Goal: Task Accomplishment & Management: Complete application form

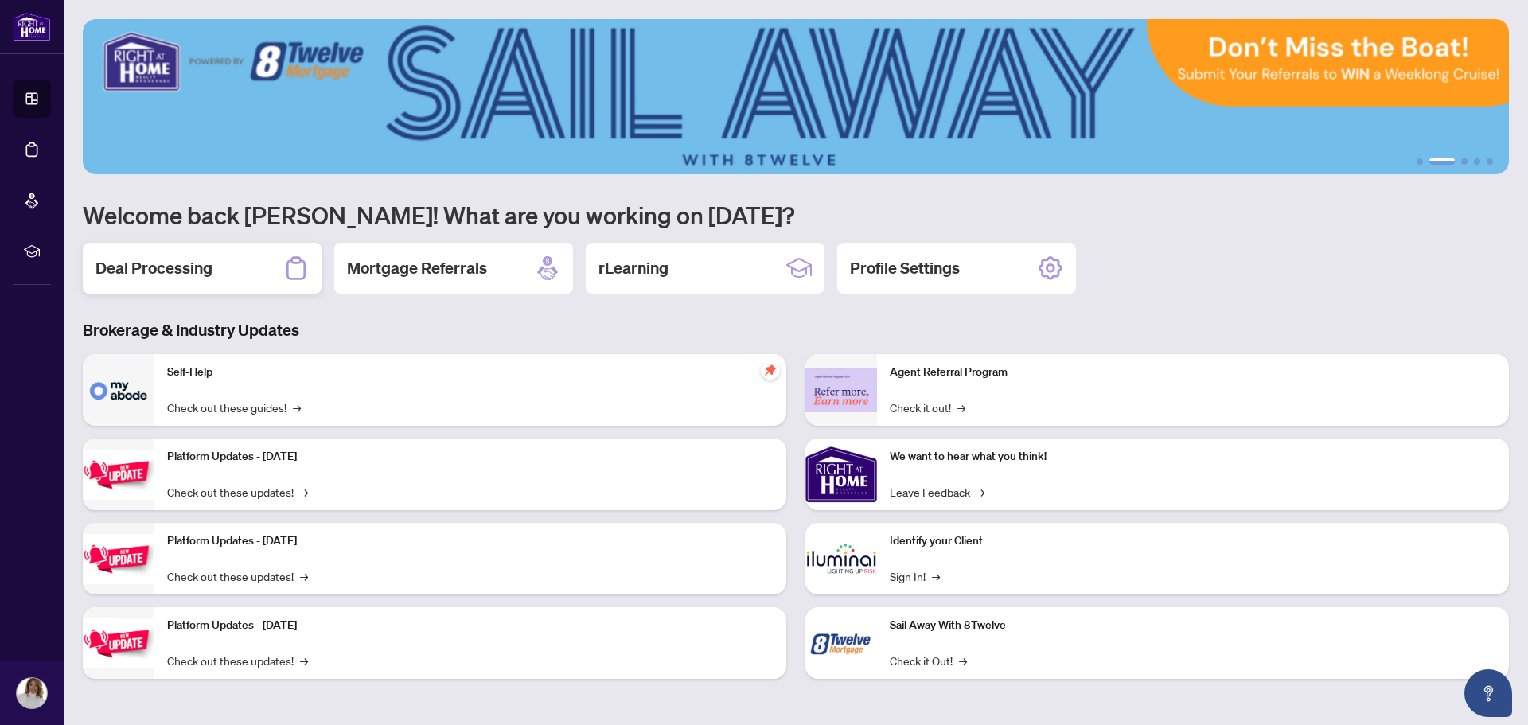
click at [250, 273] on div "Deal Processing" at bounding box center [202, 268] width 239 height 51
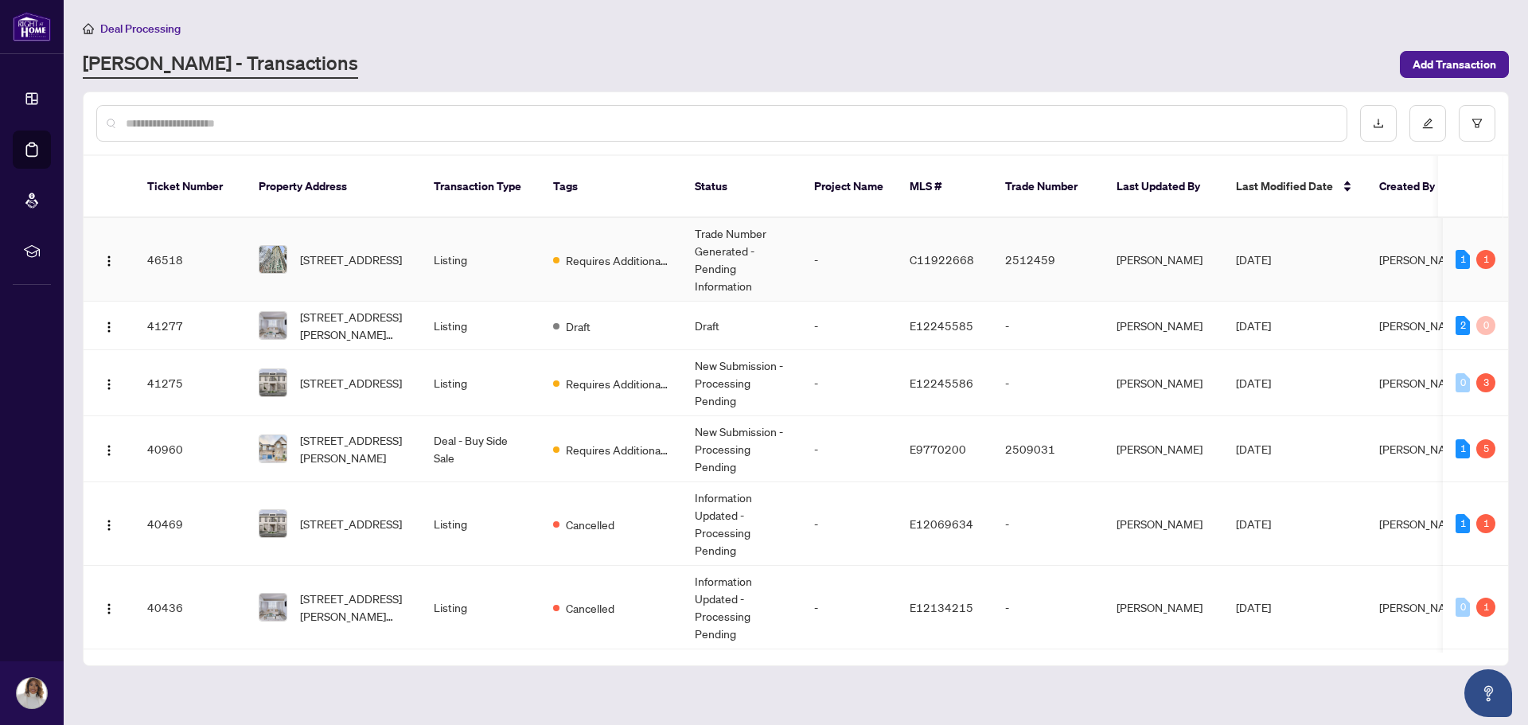
click at [402, 251] on span "[STREET_ADDRESS]" at bounding box center [351, 260] width 102 height 18
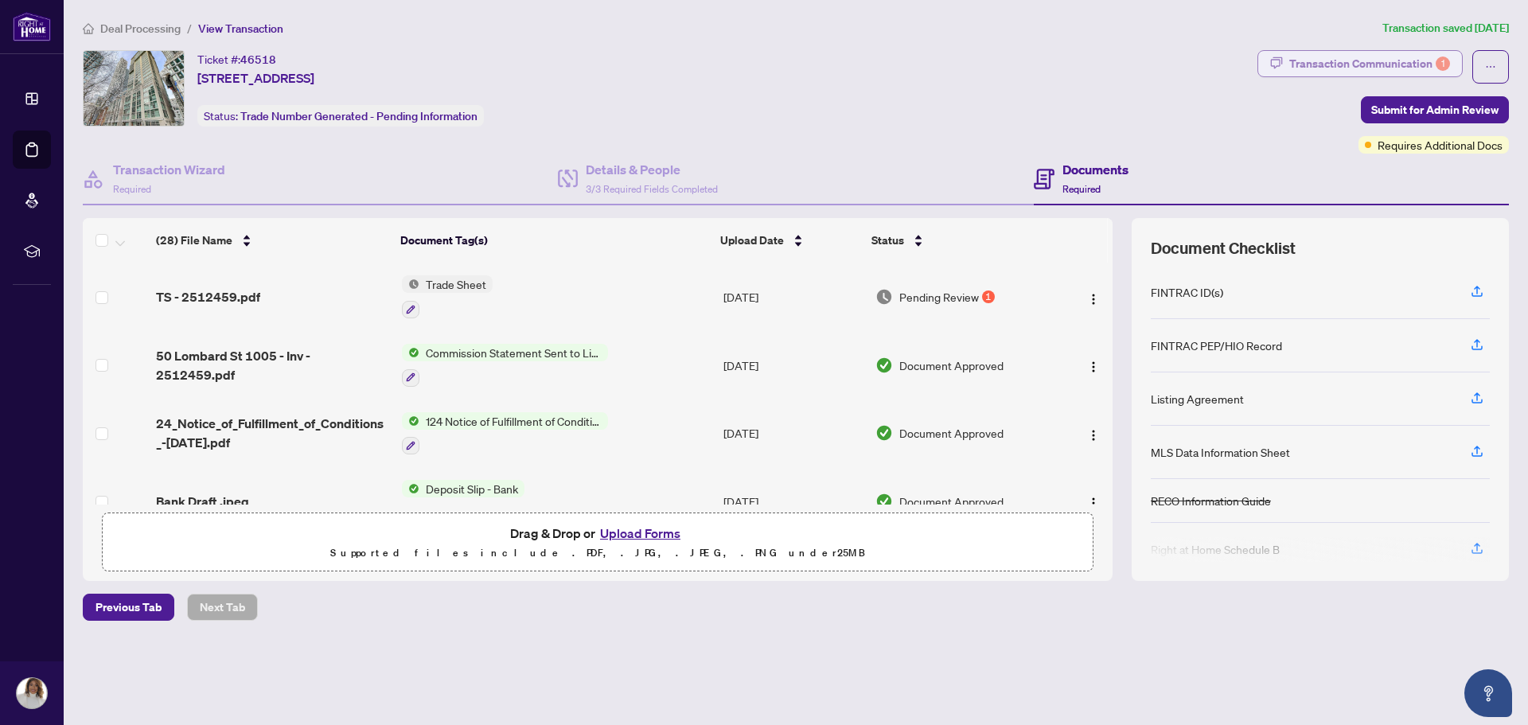
click at [1303, 61] on div "Transaction Communication 1" at bounding box center [1369, 63] width 161 height 25
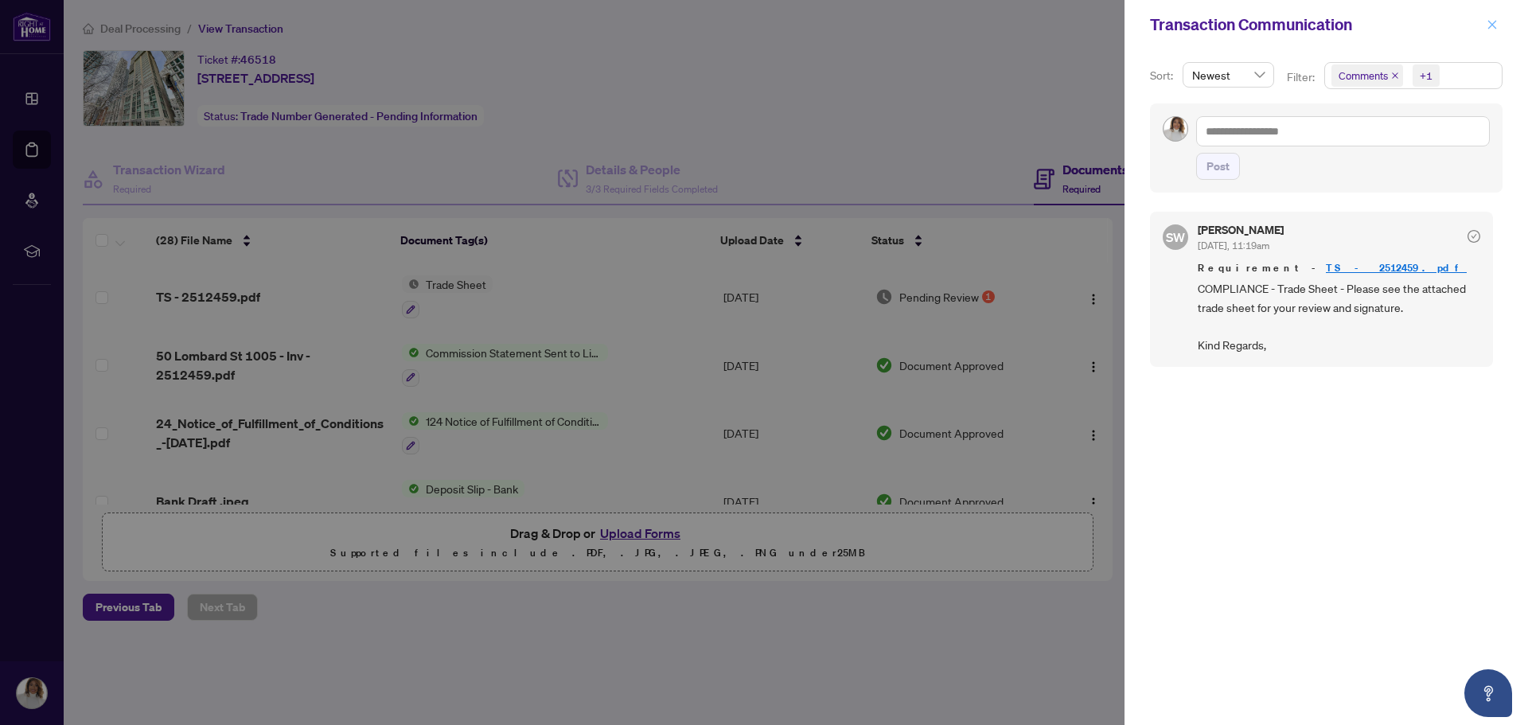
click at [1486, 24] on button "button" at bounding box center [1492, 24] width 21 height 19
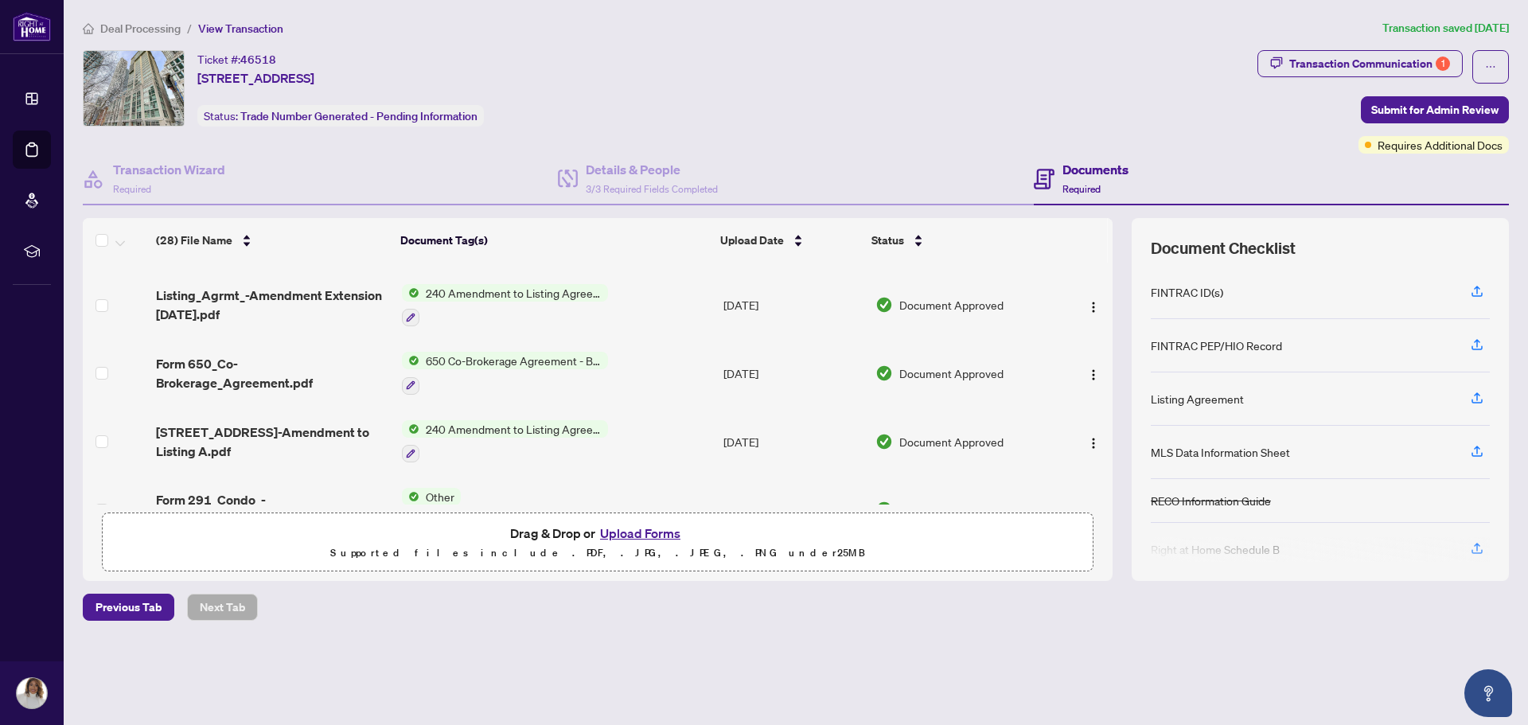
scroll to position [1433, 0]
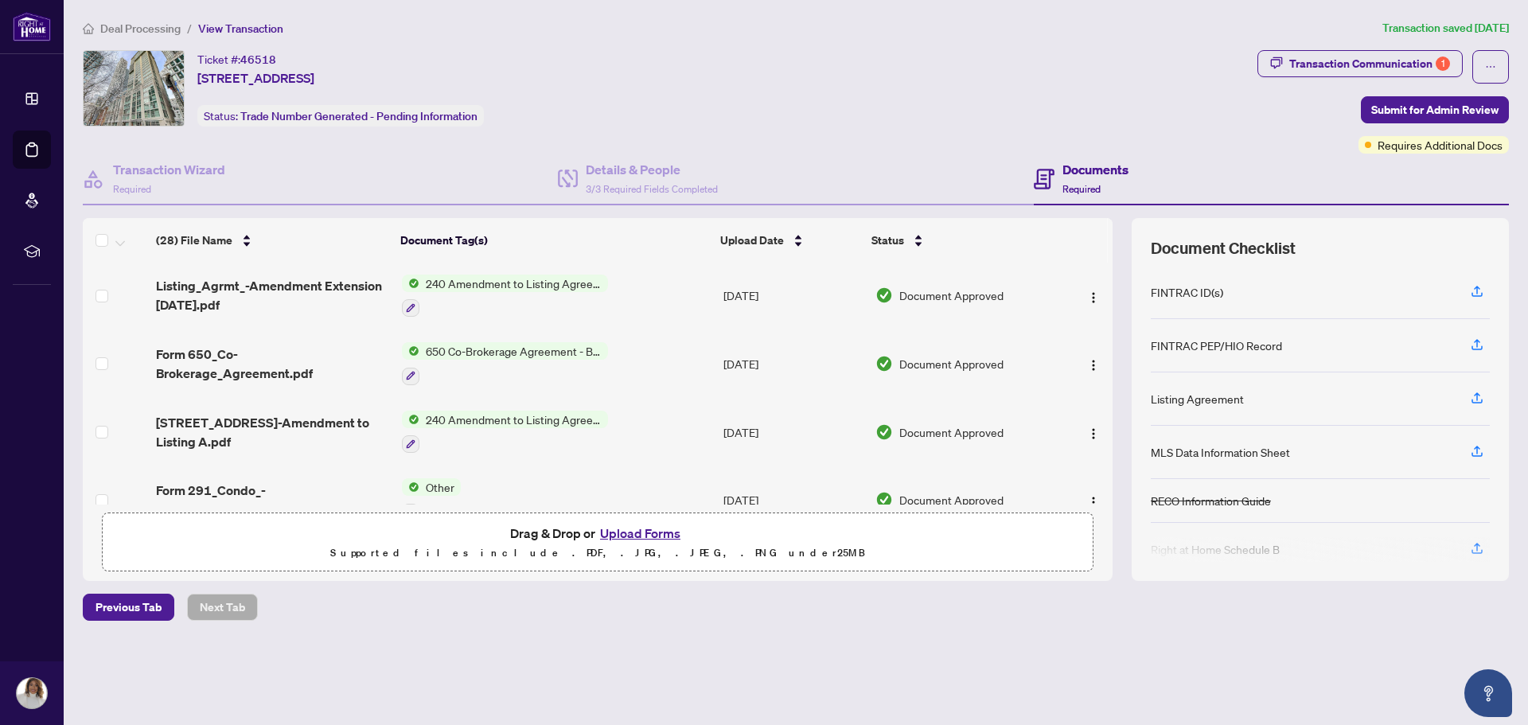
click at [166, 36] on li "Deal Processing" at bounding box center [132, 28] width 98 height 18
click at [242, 33] on span "View Transaction" at bounding box center [240, 28] width 85 height 14
click at [244, 29] on span "View Transaction" at bounding box center [240, 28] width 85 height 14
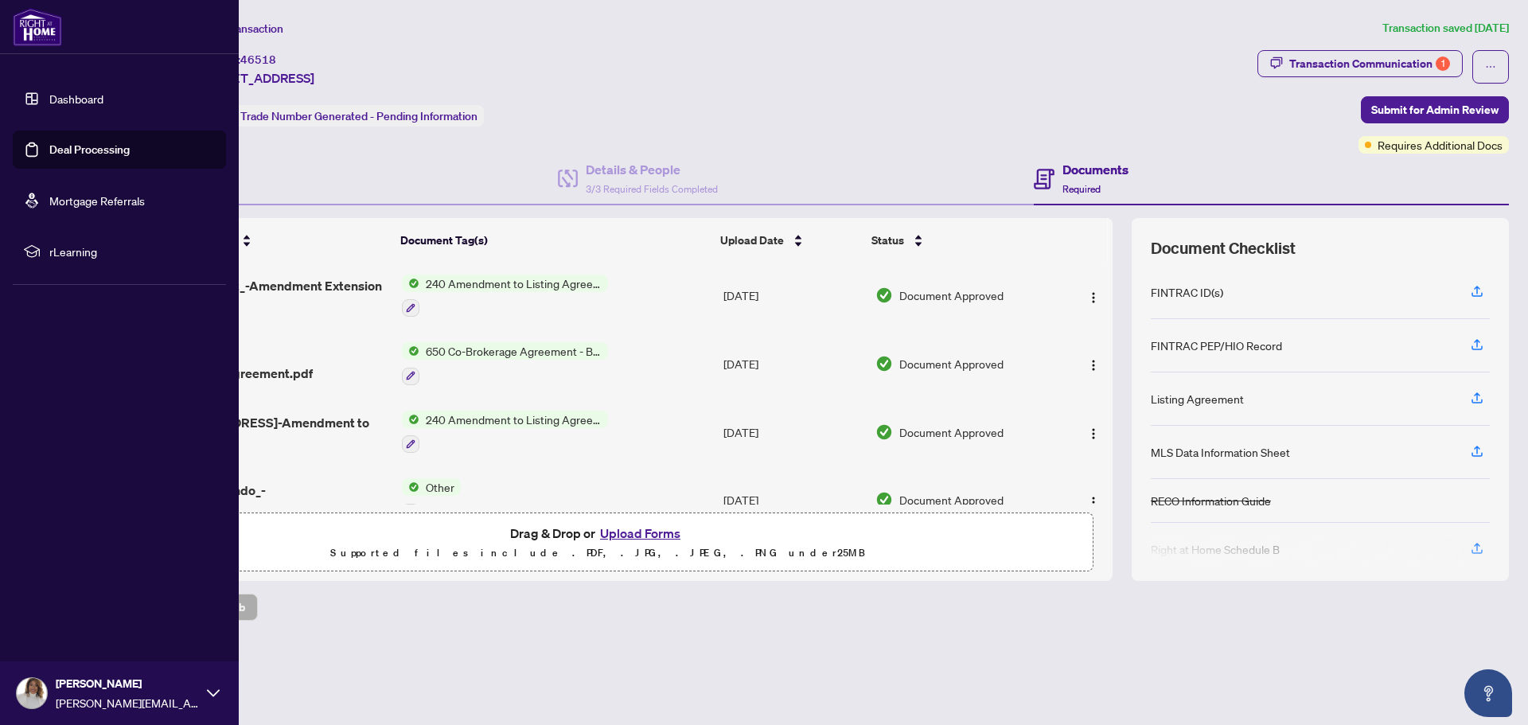
click at [92, 150] on link "Deal Processing" at bounding box center [89, 149] width 80 height 14
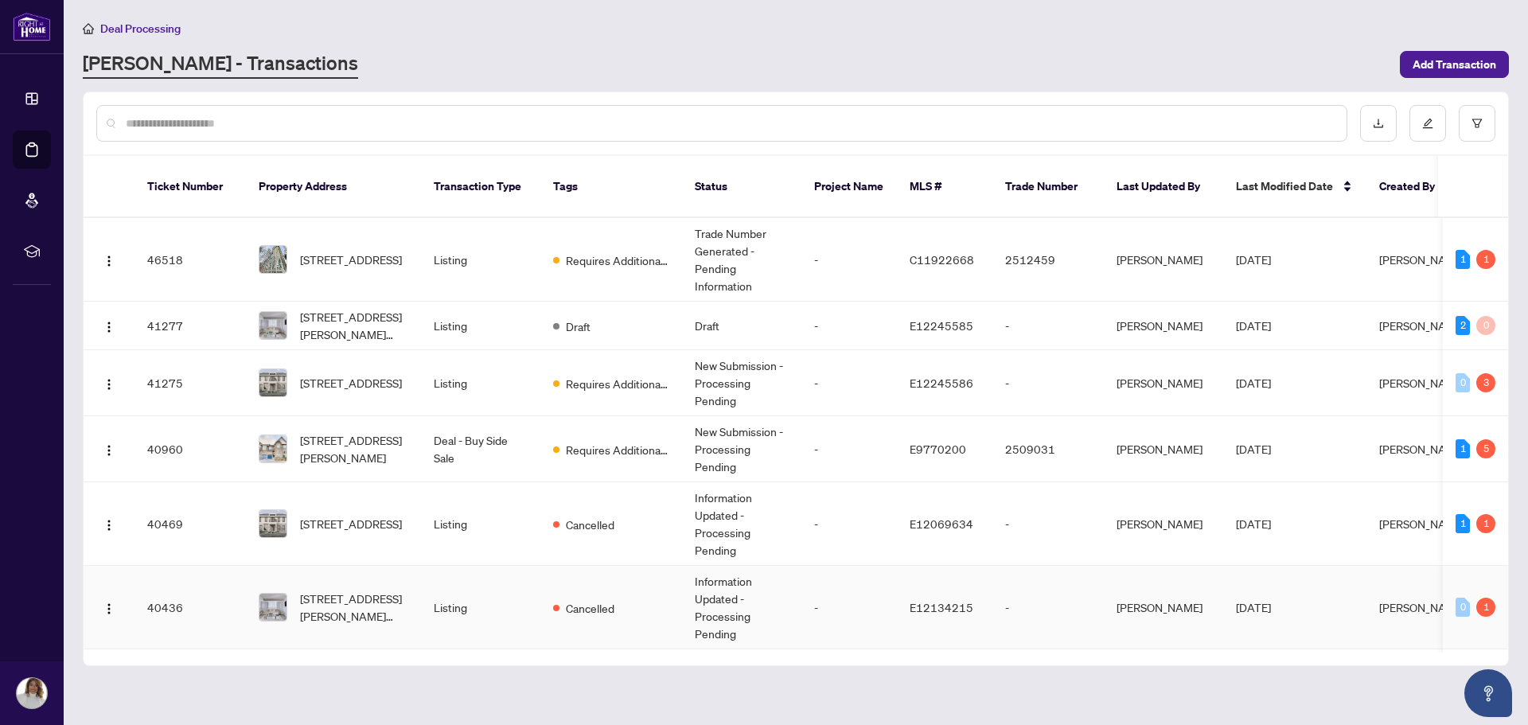
scroll to position [50, 0]
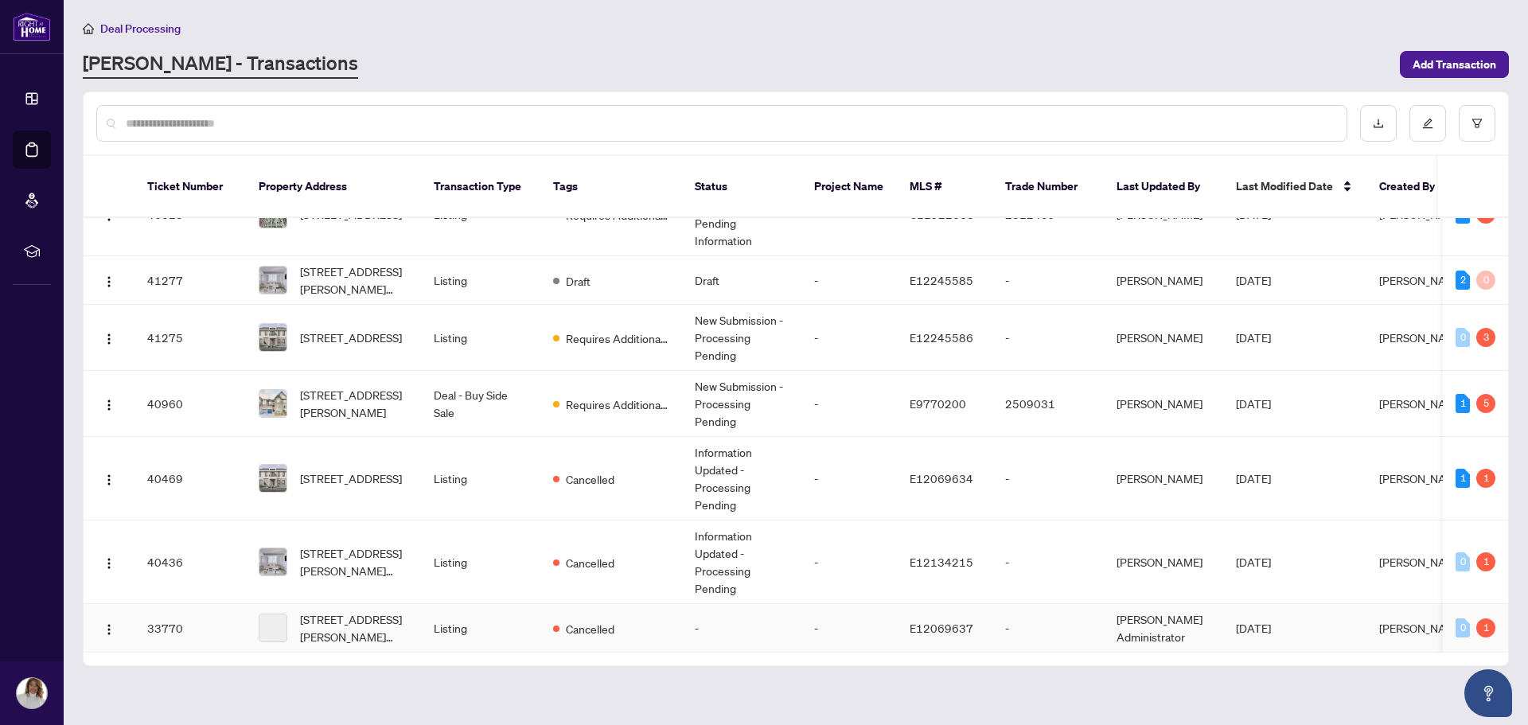
drag, startPoint x: 1332, startPoint y: 629, endPoint x: 1396, endPoint y: 622, distance: 64.0
click at [1396, 622] on tbody "46518 1005-[STREET_ADDRESS] Listing Requires Additional Docs Trade Number Gener…" at bounding box center [869, 413] width 1571 height 480
click at [615, 659] on main "Deal Processing [PERSON_NAME] - Transactions Add Transaction Ticket Number Prop…" at bounding box center [796, 362] width 1464 height 725
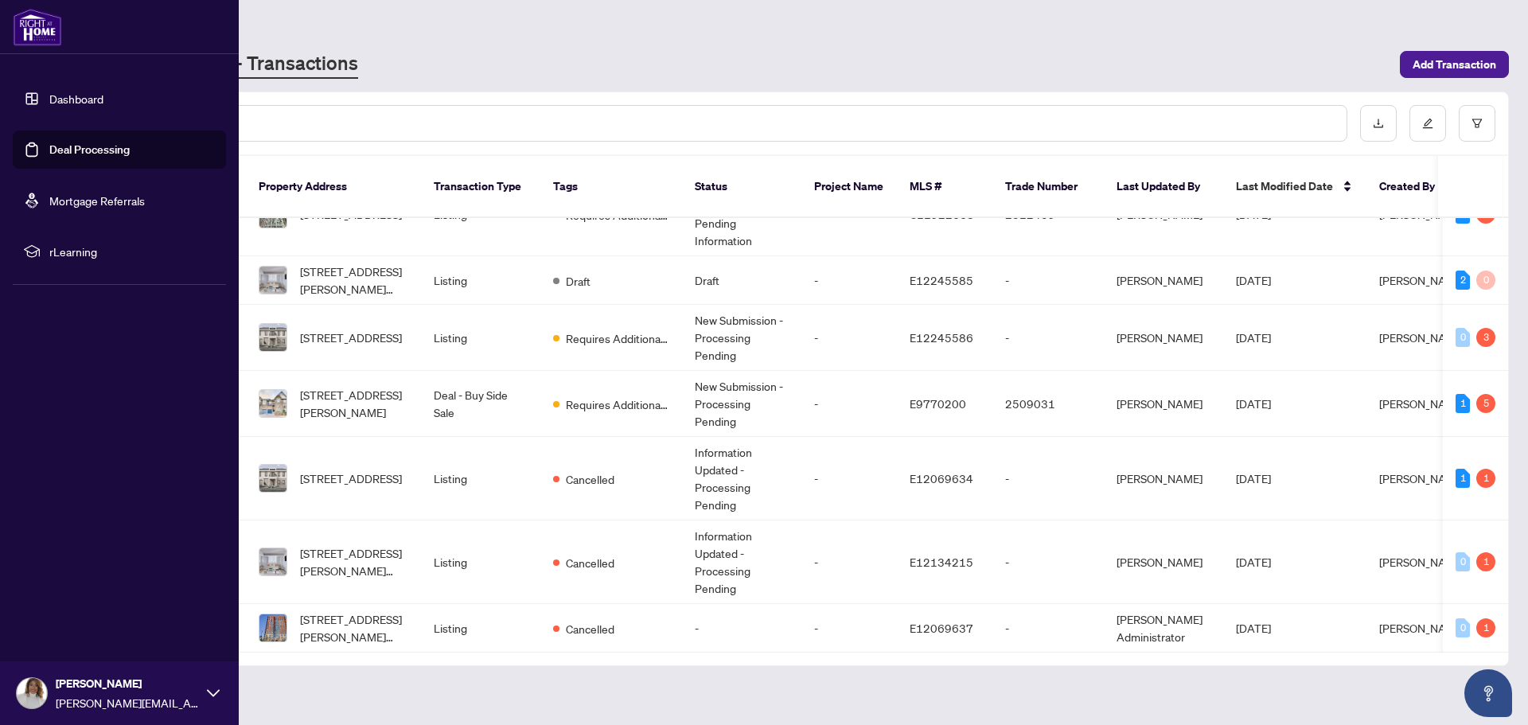
click at [103, 104] on link "Dashboard" at bounding box center [76, 99] width 54 height 14
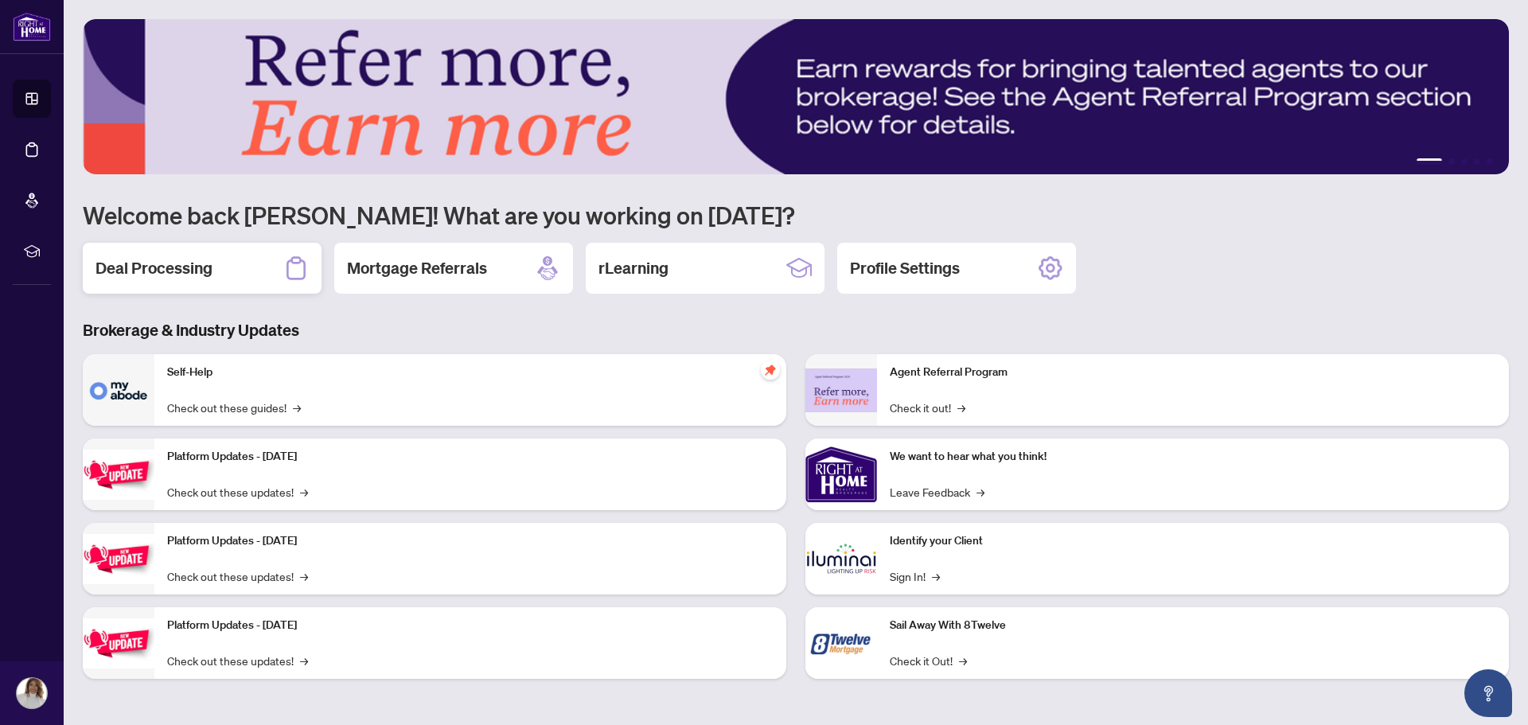
click at [180, 265] on h2 "Deal Processing" at bounding box center [154, 268] width 117 height 22
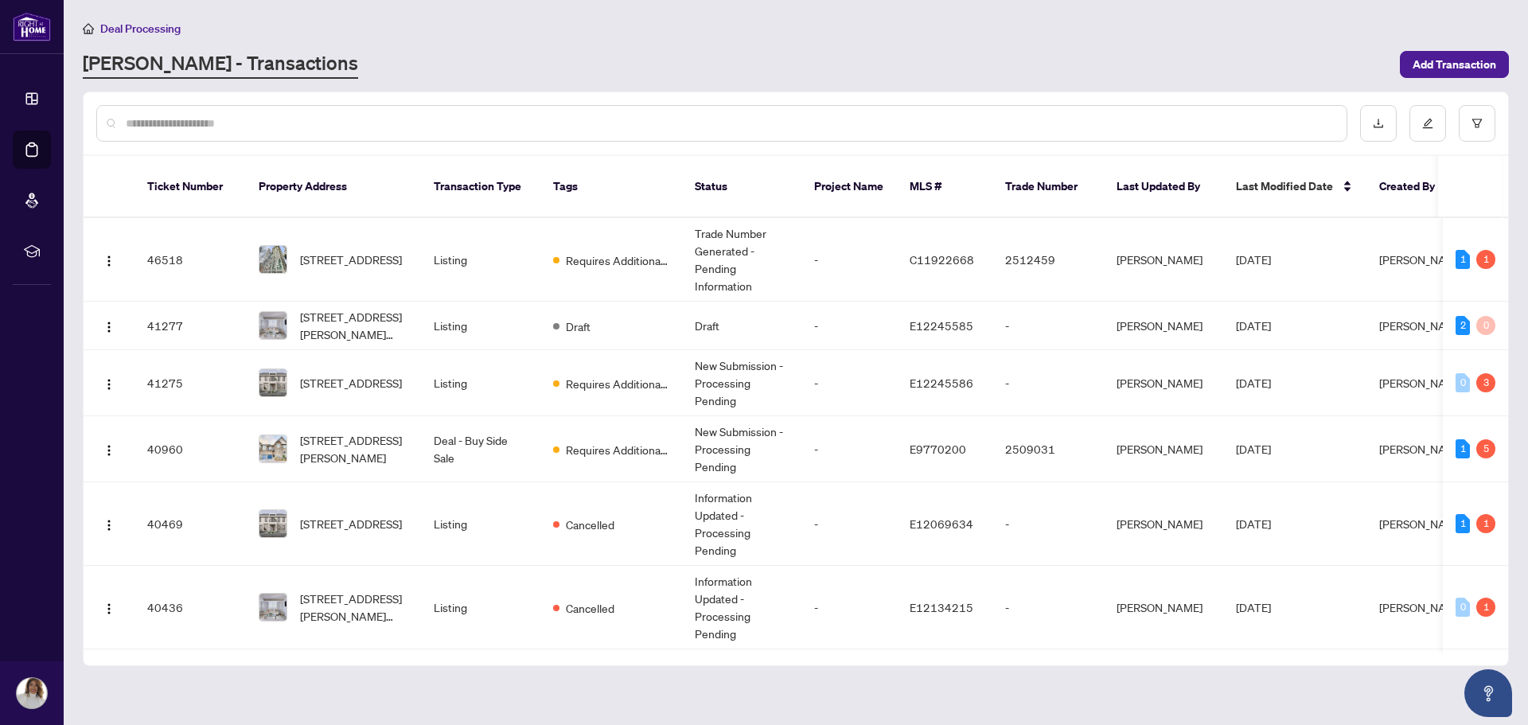
click at [443, 116] on input "text" at bounding box center [730, 124] width 1208 height 18
type input "****"
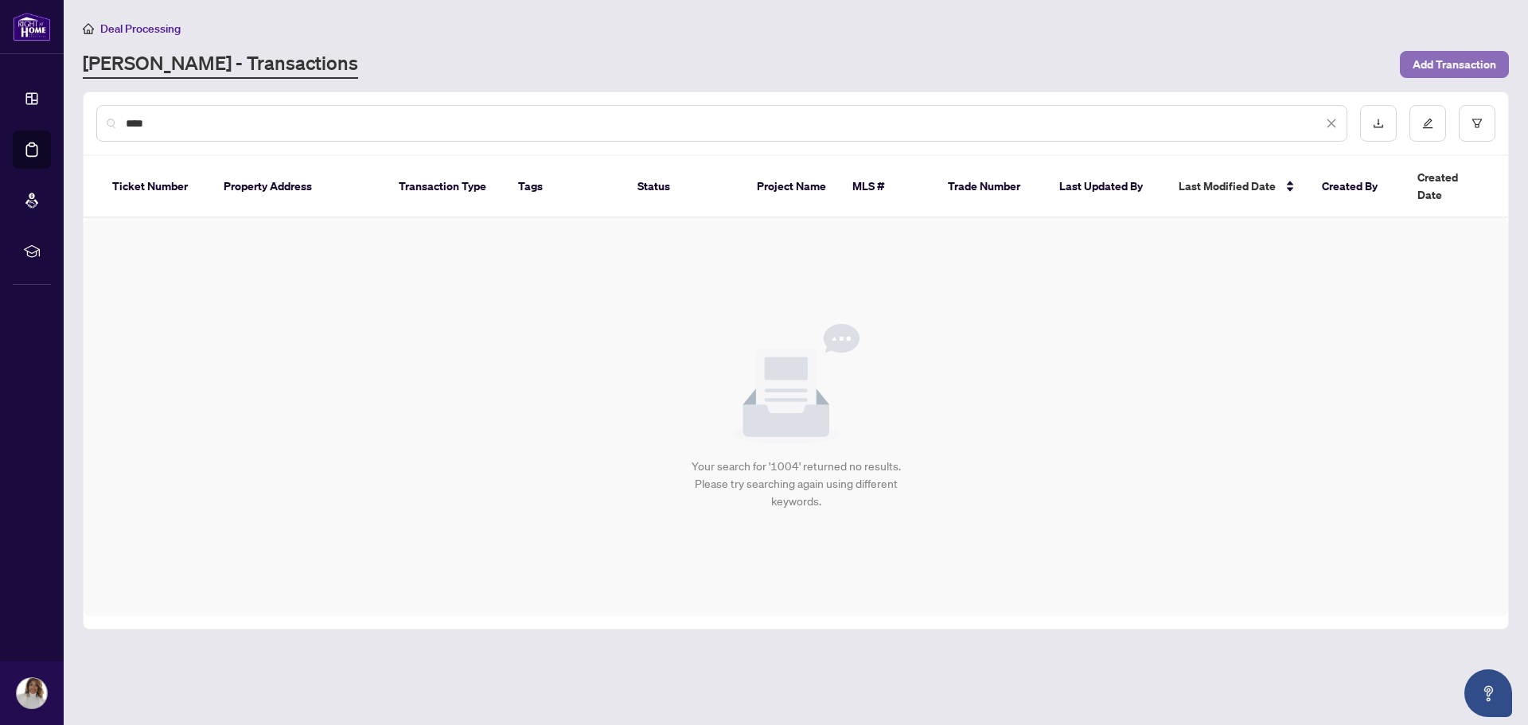
click at [1419, 64] on span "Add Transaction" at bounding box center [1455, 64] width 84 height 25
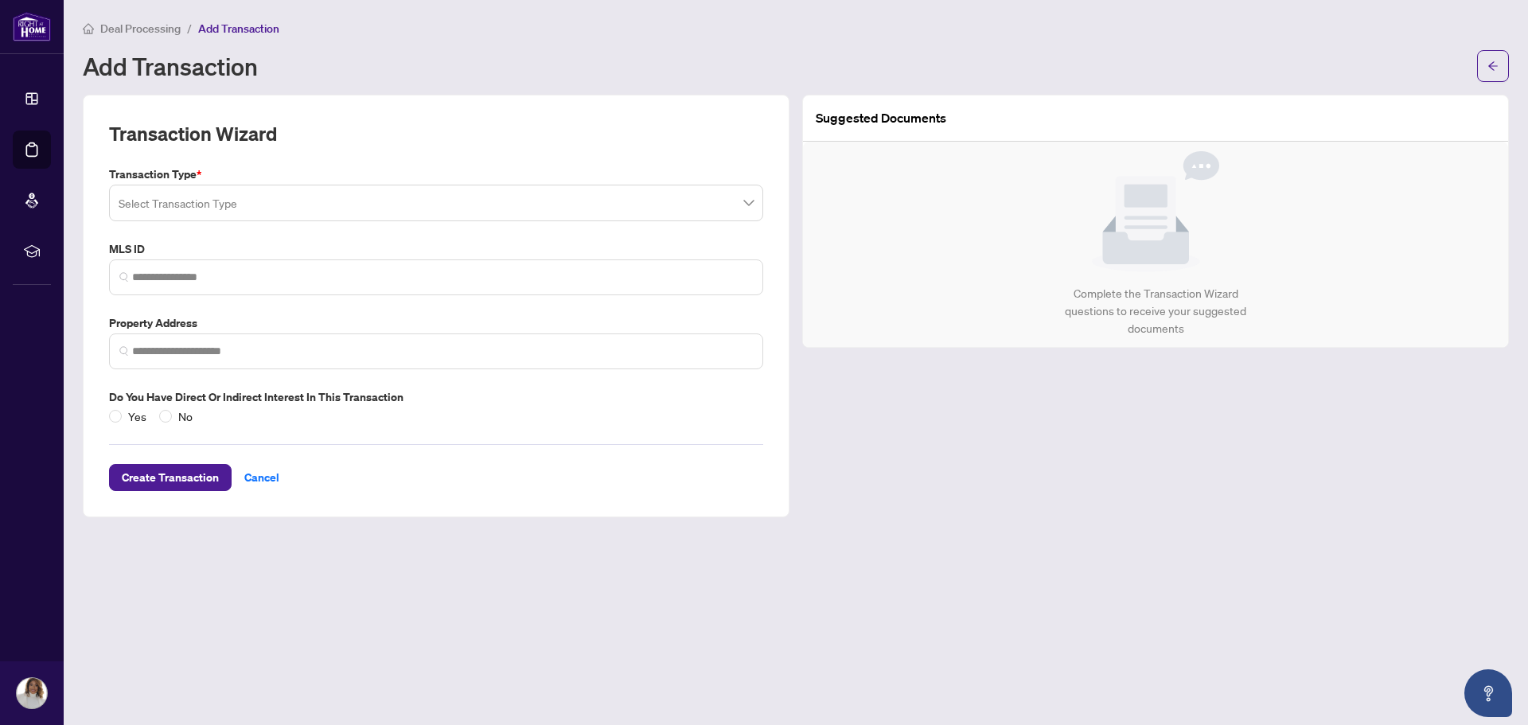
click at [402, 189] on input "search" at bounding box center [429, 205] width 621 height 35
